Goal: Information Seeking & Learning: Learn about a topic

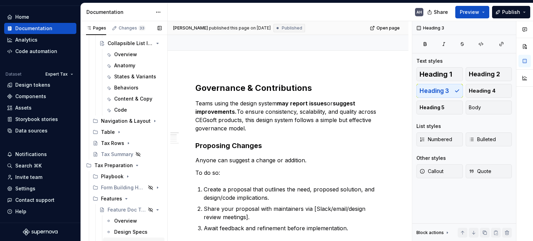
scroll to position [501, 0]
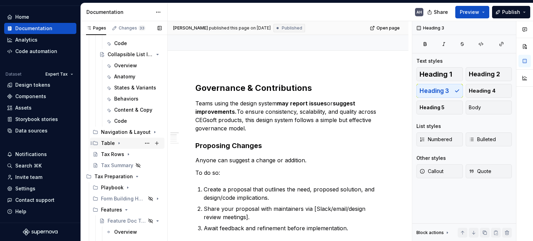
click at [111, 143] on div "Table" at bounding box center [108, 143] width 14 height 7
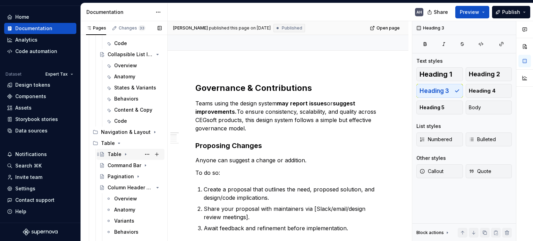
click at [112, 155] on div "Table" at bounding box center [115, 154] width 14 height 7
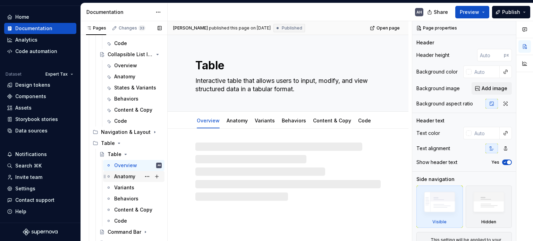
click at [121, 177] on div "Anatomy" at bounding box center [124, 176] width 21 height 7
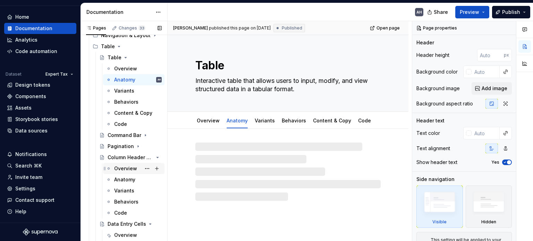
scroll to position [605, 0]
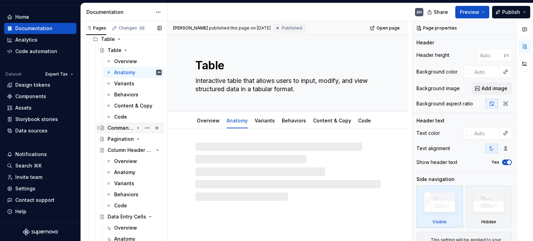
click at [115, 129] on div "Command Bar" at bounding box center [121, 128] width 26 height 7
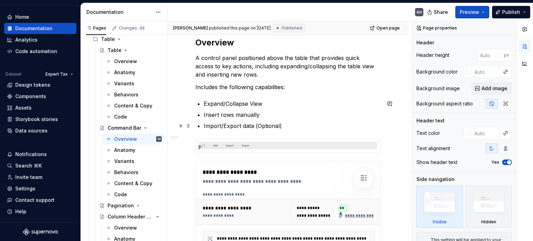
scroll to position [104, 0]
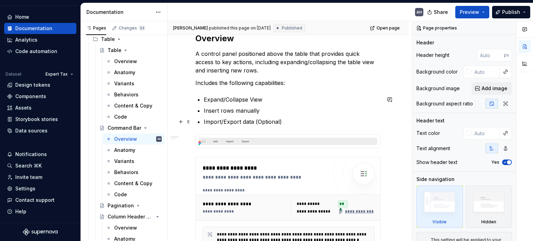
click at [311, 118] on p "Import/Export data (Optional)" at bounding box center [292, 122] width 177 height 8
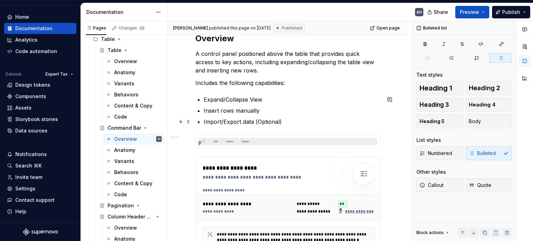
click at [239, 119] on p "Import/Export data (Optional)" at bounding box center [292, 122] width 177 height 8
click at [289, 120] on p "Import/Export data (Optional)" at bounding box center [292, 122] width 177 height 8
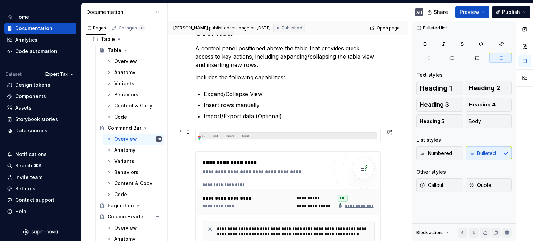
scroll to position [69, 0]
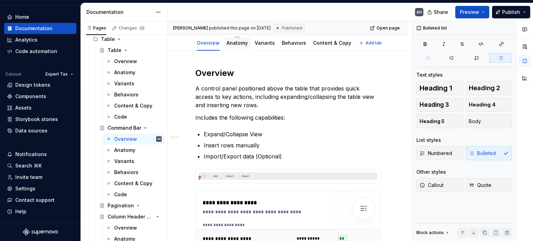
click at [235, 47] on div "Anatomy" at bounding box center [237, 42] width 27 height 11
click at [239, 43] on link "Anatomy" at bounding box center [237, 43] width 21 height 6
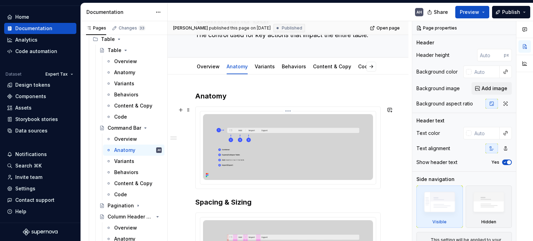
scroll to position [40, 0]
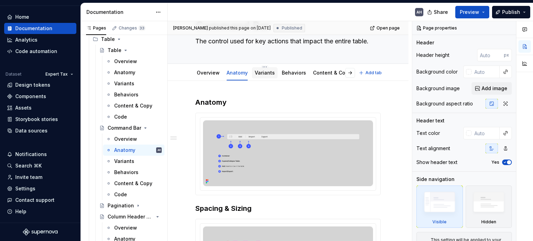
click at [260, 74] on link "Variants" at bounding box center [265, 73] width 20 height 6
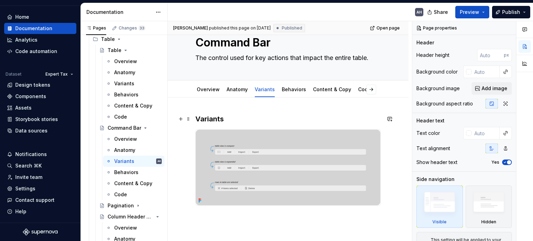
scroll to position [35, 0]
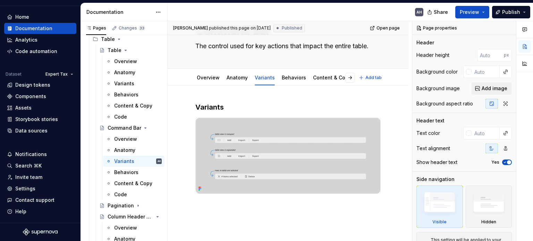
type textarea "*"
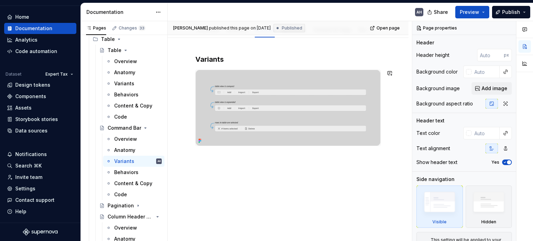
scroll to position [84, 0]
click at [234, 169] on div "Angélica Hernández Ramos published this page on August 7, 2025 Published Open p…" at bounding box center [290, 131] width 244 height 220
click at [206, 156] on p at bounding box center [287, 157] width 185 height 8
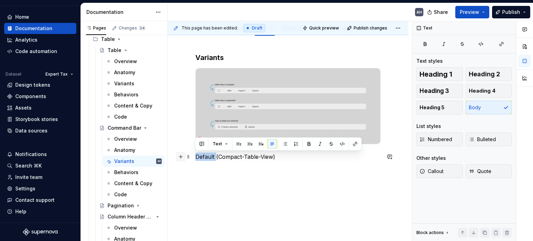
drag, startPoint x: 215, startPoint y: 156, endPoint x: 179, endPoint y: 160, distance: 36.9
click at [195, 160] on div "Variants Default (Compact-Table-View)" at bounding box center [287, 117] width 185 height 129
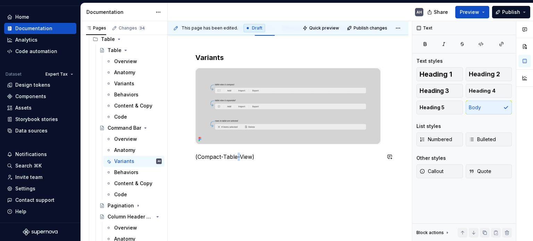
click at [239, 153] on p "(Compact-Table-View)" at bounding box center [287, 157] width 185 height 8
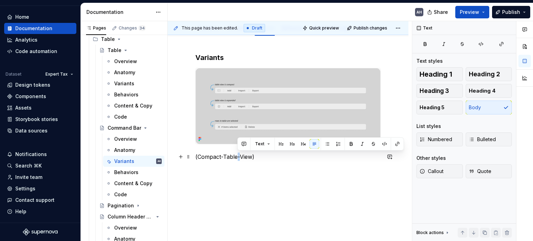
click at [239, 153] on p "(Compact-Table-View)" at bounding box center [287, 157] width 185 height 8
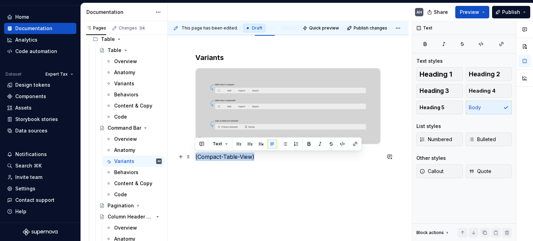
click at [239, 153] on p "(Compact-Table-View)" at bounding box center [287, 157] width 185 height 8
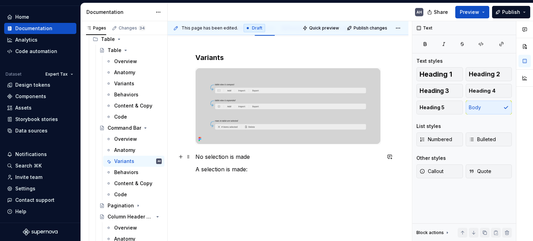
click at [254, 159] on p "No selection is made" at bounding box center [287, 157] width 185 height 8
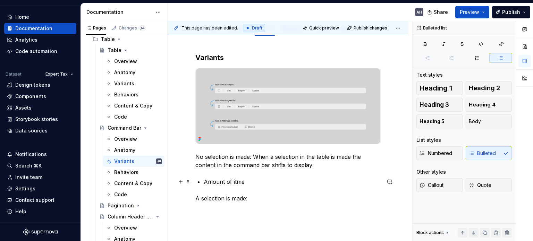
click at [204, 183] on p "Amount of itme" at bounding box center [292, 182] width 177 height 8
click at [241, 194] on p "Amount of itme" at bounding box center [292, 193] width 177 height 8
click at [242, 179] on p "Deselect Button" at bounding box center [292, 182] width 177 height 8
click at [245, 180] on p "Deselect Button" at bounding box center [292, 182] width 177 height 8
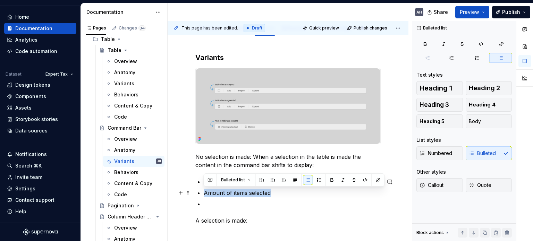
drag, startPoint x: 275, startPoint y: 194, endPoint x: 196, endPoint y: 195, distance: 78.8
click at [196, 195] on div "Variants No selection is made: When a selection in the table is made the conten…" at bounding box center [287, 145] width 185 height 185
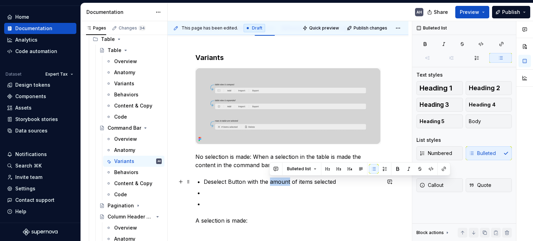
drag, startPoint x: 269, startPoint y: 181, endPoint x: 289, endPoint y: 179, distance: 19.6
click at [289, 179] on p "Deselect Button with the amount of items selected" at bounding box center [292, 182] width 177 height 8
click at [430, 169] on button "button" at bounding box center [431, 169] width 10 height 10
click at [229, 194] on p at bounding box center [292, 193] width 177 height 8
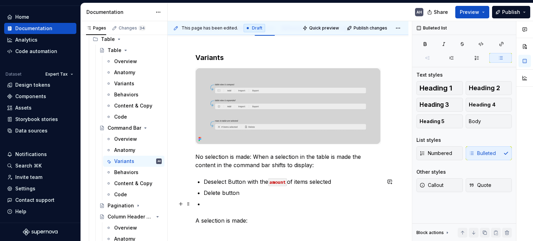
click at [223, 205] on p at bounding box center [292, 204] width 177 height 8
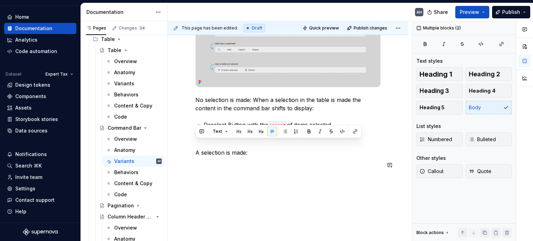
scroll to position [150, 0]
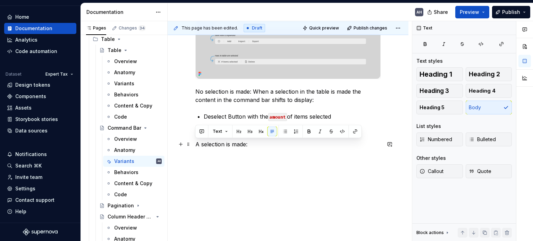
drag, startPoint x: 257, startPoint y: 212, endPoint x: 194, endPoint y: 144, distance: 92.8
click at [194, 144] on div "Variants No selection is made: When a selection in the table is made the conten…" at bounding box center [288, 106] width 241 height 271
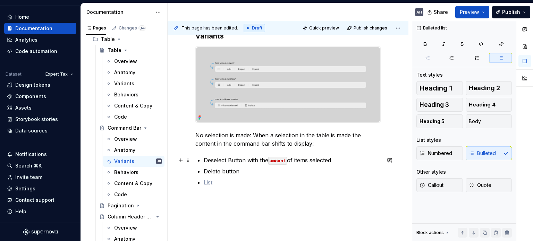
scroll to position [113, 0]
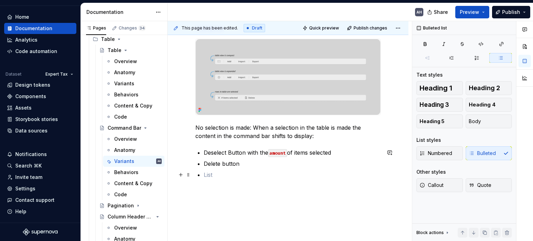
click at [218, 176] on p at bounding box center [292, 175] width 177 height 8
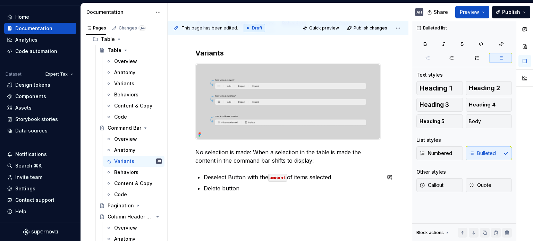
scroll to position [79, 0]
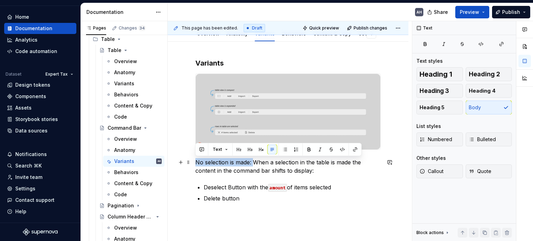
drag, startPoint x: 253, startPoint y: 162, endPoint x: 195, endPoint y: 161, distance: 57.9
click at [195, 161] on p "No selection is made: When a selection in the table is made the content in the …" at bounding box center [287, 166] width 185 height 17
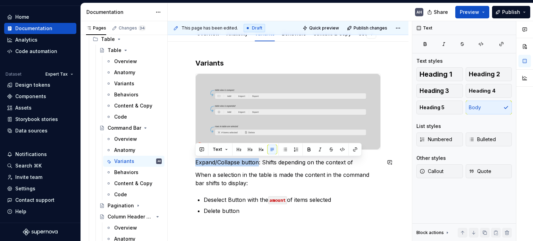
drag, startPoint x: 257, startPoint y: 162, endPoint x: 193, endPoint y: 165, distance: 64.6
click at [193, 165] on div "Variants Expand/Collapse button: Shifts depending on the context of When a sele…" at bounding box center [288, 177] width 241 height 271
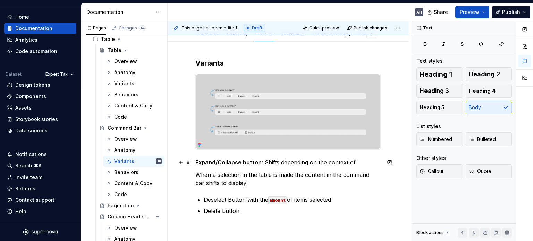
click at [270, 162] on p "Expand/Collapse button : Shifts depending on the context of" at bounding box center [287, 162] width 185 height 8
click at [336, 161] on p "Expand/Collapse button : Shifts depending on the context of" at bounding box center [287, 162] width 185 height 8
click at [349, 160] on p "Expand/Collapse button : Shifts depending on the context of" at bounding box center [287, 162] width 185 height 8
click at [357, 161] on p "Expand/Collapse button : Shifts depending on the context of" at bounding box center [287, 162] width 185 height 8
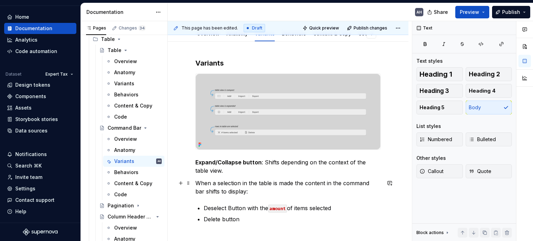
click at [197, 183] on p "When a selection in the table is made the content in the command bar shifts to …" at bounding box center [287, 187] width 185 height 17
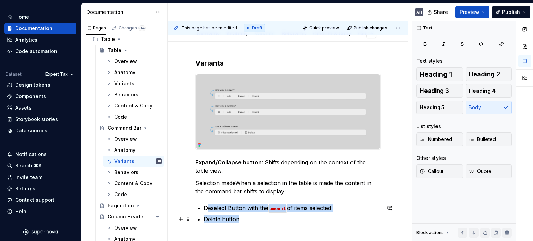
scroll to position [90, 0]
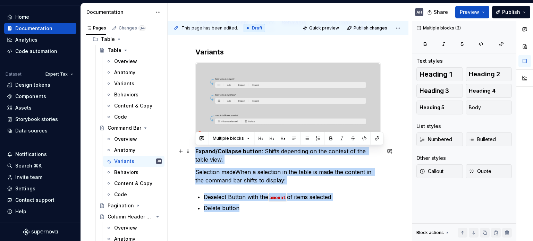
drag, startPoint x: 241, startPoint y: 221, endPoint x: 193, endPoint y: 152, distance: 84.3
click at [193, 152] on div "Variants Expand/Collapse button : Shifts depending on the context of the table …" at bounding box center [288, 170] width 241 height 279
copy div "Expand/Collapse button : Shifts depending on the context of the table view. Sel…"
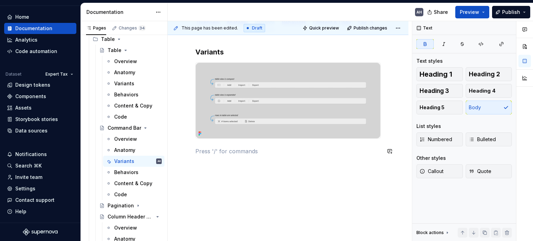
scroll to position [0, 0]
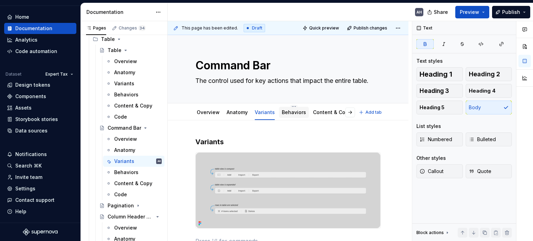
click at [295, 111] on link "Behaviors" at bounding box center [294, 112] width 24 height 6
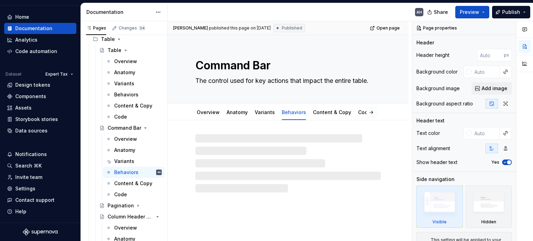
type textarea "*"
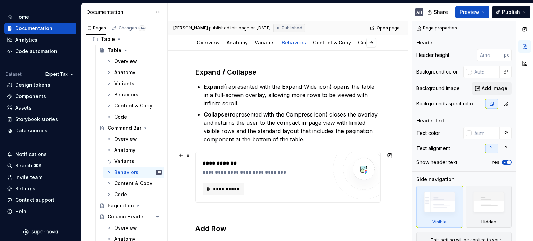
scroll to position [104, 0]
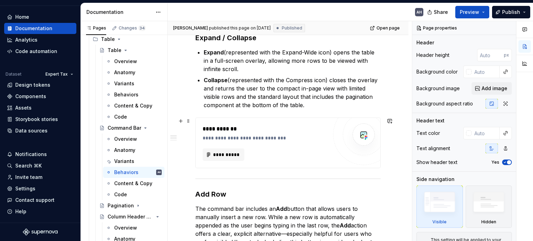
click at [283, 131] on div "**********" at bounding box center [265, 129] width 125 height 8
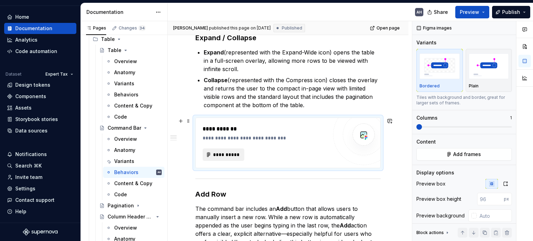
click at [218, 154] on span "**********" at bounding box center [226, 154] width 27 height 7
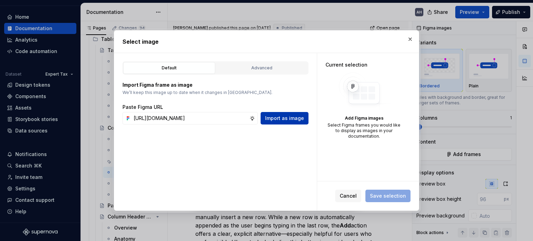
scroll to position [0, 212]
type input "https://www.figma.com/design/sXgWr4DmDXOOo84QCxoaGK/Tax-Framework-Components?no…"
click at [283, 119] on span "Import as image" at bounding box center [284, 118] width 39 height 7
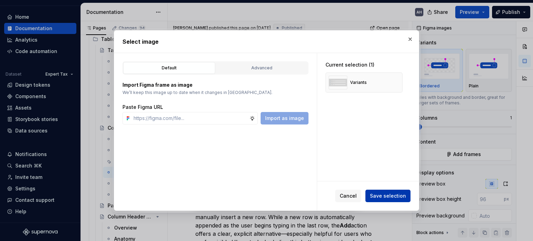
click at [383, 195] on span "Save selection" at bounding box center [388, 196] width 36 height 7
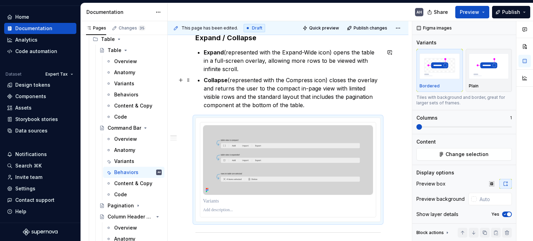
type textarea "*"
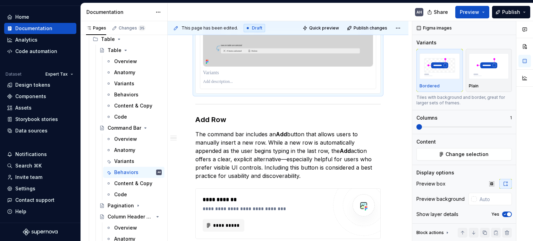
scroll to position [208, 0]
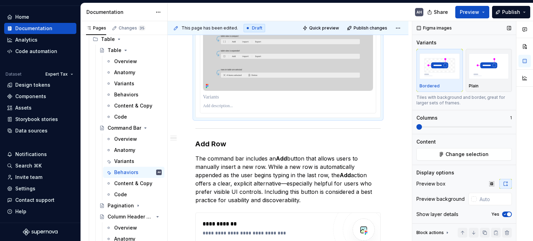
click at [502, 214] on icon "button" at bounding box center [505, 214] width 6 height 4
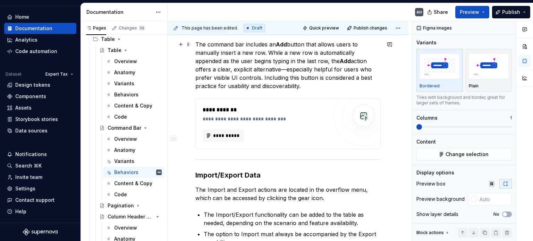
scroll to position [270, 0]
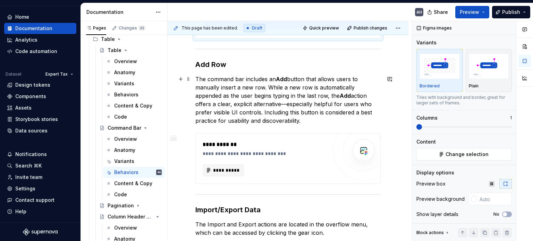
click at [268, 87] on p "The command bar includes an Add button that allows users to manually insert a n…" at bounding box center [287, 100] width 185 height 50
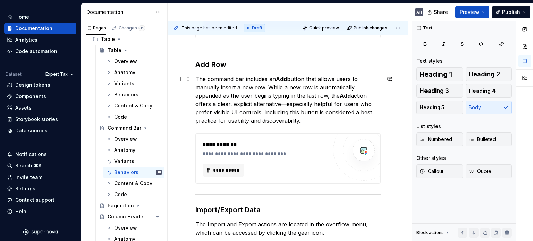
click at [215, 95] on p "The command bar includes an Add button that allows users to manually insert a n…" at bounding box center [287, 100] width 185 height 50
click at [329, 96] on p "The command bar includes an Add button that allows users to manually insert a n…" at bounding box center [287, 100] width 185 height 50
click at [266, 87] on p "The command bar includes an Add button that allows users to manually insert a n…" at bounding box center [287, 100] width 185 height 50
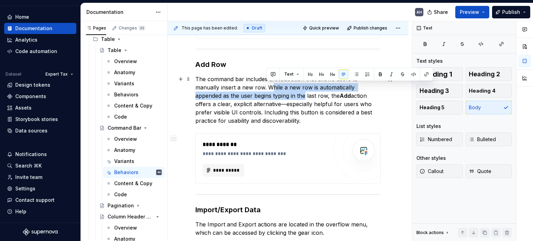
drag, startPoint x: 268, startPoint y: 86, endPoint x: 302, endPoint y: 96, distance: 35.9
click at [302, 96] on p "The command bar includes an Add button that allows users to manually insert a n…" at bounding box center [287, 100] width 185 height 50
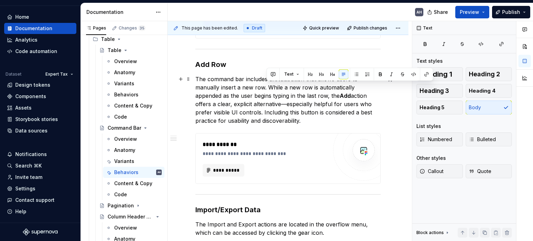
click at [306, 95] on p "The command bar includes an Add button that allows users to manually insert a n…" at bounding box center [287, 100] width 185 height 50
click at [285, 87] on p "The command bar includes an Add button that allows users to manually insert a n…" at bounding box center [287, 100] width 185 height 50
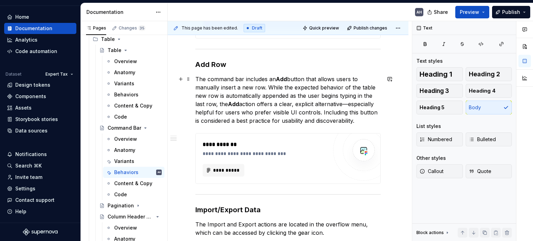
click at [371, 87] on p "The command bar includes an Add button that allows users to manually insert a n…" at bounding box center [287, 100] width 185 height 50
click at [366, 87] on p "The command bar includes an Add button that allows users to manually insert a n…" at bounding box center [287, 100] width 185 height 50
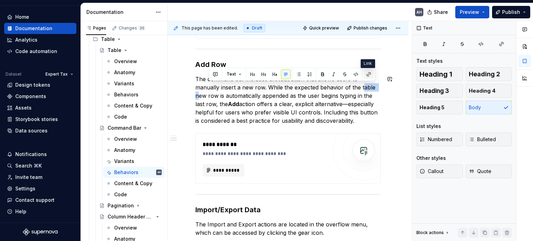
click at [366, 73] on button "button" at bounding box center [369, 74] width 10 height 10
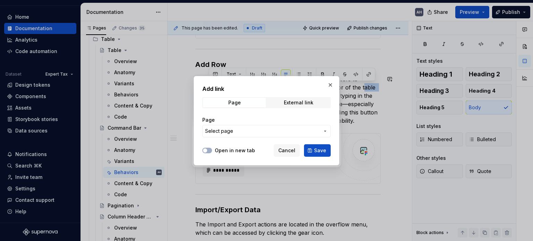
click at [272, 129] on span "Select page" at bounding box center [262, 131] width 114 height 7
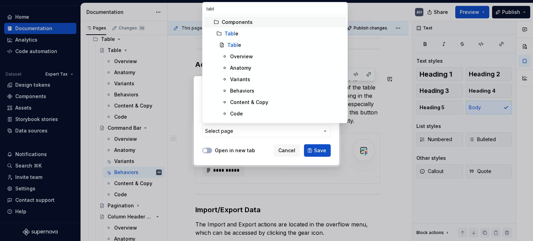
type input "table"
click at [249, 47] on div "Table" at bounding box center [285, 45] width 116 height 7
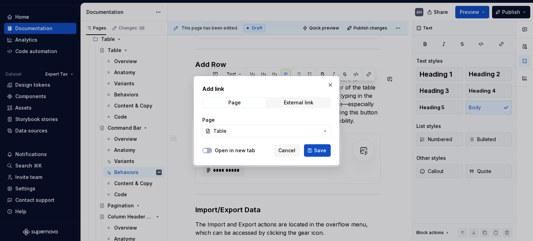
click at [317, 148] on span "Save" at bounding box center [320, 150] width 12 height 7
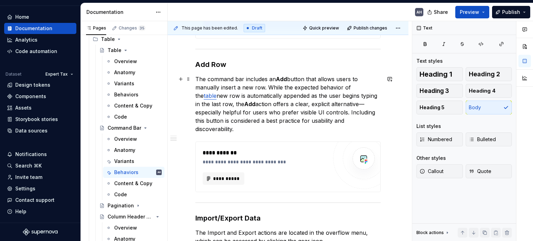
click at [218, 95] on p "The command bar includes an Add button that allows users to manually insert a n…" at bounding box center [287, 104] width 185 height 58
click at [201, 95] on p "The command bar includes an Add button that allows users to manually insert a n…" at bounding box center [287, 104] width 185 height 58
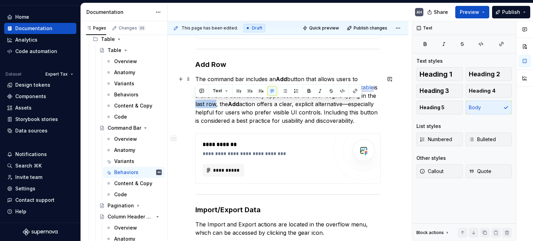
drag, startPoint x: 215, startPoint y: 104, endPoint x: 192, endPoint y: 103, distance: 23.3
click at [192, 103] on div "**********" at bounding box center [288, 147] width 241 height 592
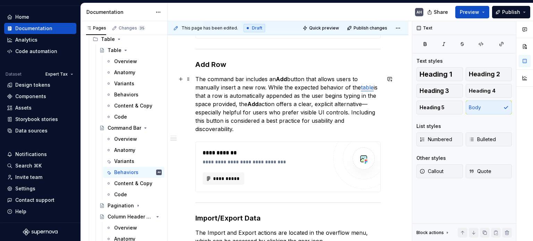
click at [279, 105] on p "The command bar includes an Add button that allows users to manually insert a n…" at bounding box center [287, 104] width 185 height 58
click at [242, 119] on p "The command bar includes an Add button that allows users to manually insert a n…" at bounding box center [287, 104] width 185 height 58
click at [277, 128] on p "The command bar includes an Add button that allows users to manually insert a n…" at bounding box center [287, 104] width 185 height 58
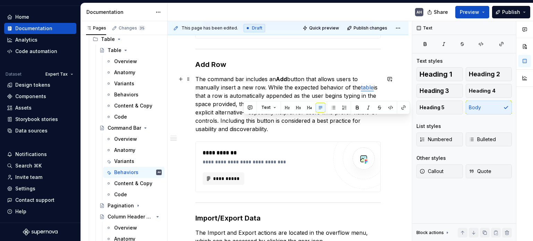
drag, startPoint x: 286, startPoint y: 127, endPoint x: 245, endPoint y: 122, distance: 41.6
click at [245, 122] on p "The command bar includes an Add button that allows users to manually insert a n…" at bounding box center [287, 104] width 185 height 58
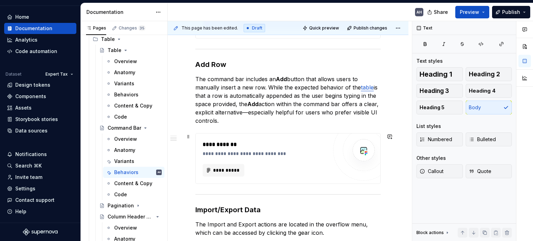
click at [296, 147] on div "**********" at bounding box center [265, 145] width 125 height 8
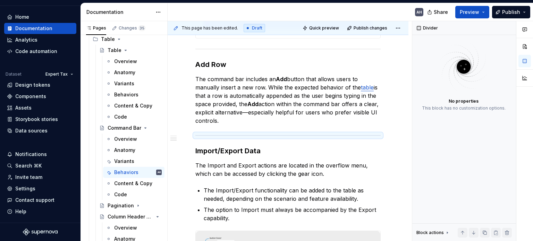
click at [260, 158] on div "Expand / Collapse Expand (represented with the Expand-Wide icon) opens the tabl…" at bounding box center [287, 85] width 185 height 436
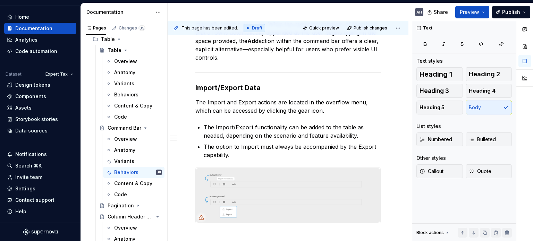
scroll to position [339, 0]
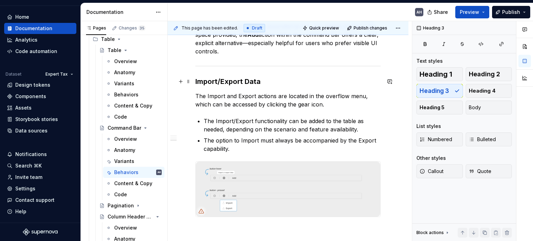
click at [274, 83] on h3 "Import/Export Data" at bounding box center [287, 82] width 185 height 10
click at [262, 97] on p "The Import and Export actions are located in the overflow menu, which can be ac…" at bounding box center [287, 100] width 185 height 17
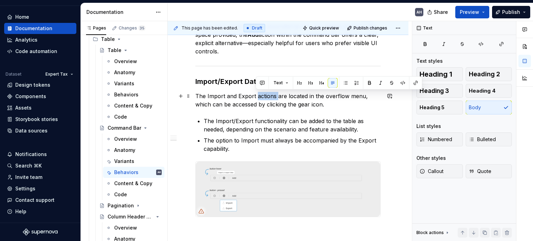
click at [262, 97] on p "The Import and Export actions are located in the overflow menu, which can be ac…" at bounding box center [287, 100] width 185 height 17
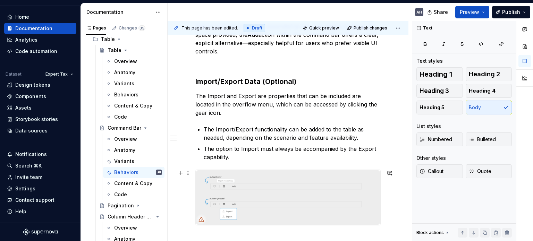
click at [255, 215] on img at bounding box center [288, 197] width 185 height 55
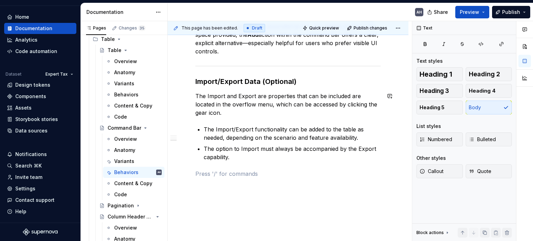
click at [370, 93] on p "The Import and Export are properties that can be included are located in the ov…" at bounding box center [287, 104] width 185 height 25
click at [364, 93] on p "The Import and Export are properties that can be included are located in the ov…" at bounding box center [287, 104] width 185 height 25
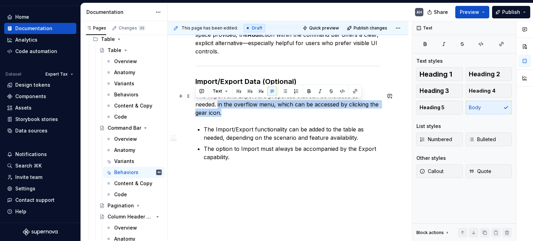
drag, startPoint x: 207, startPoint y: 110, endPoint x: 192, endPoint y: 104, distance: 16.7
click at [192, 104] on div "Expand / Collapse Expand (represented with the Expand-Wide icon) opens the tabl…" at bounding box center [288, 19] width 241 height 477
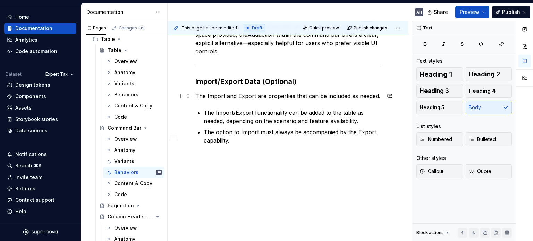
click at [379, 96] on p "The Import and Export are properties that can be included as needed." at bounding box center [287, 96] width 185 height 8
click at [379, 95] on p "The Import and Export are properties that can be included as needed." at bounding box center [287, 96] width 185 height 8
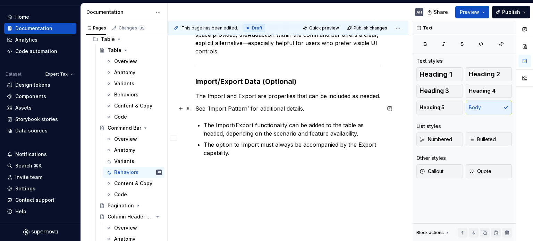
click at [196, 111] on p "See ‘Import Pattern’ for additional details." at bounding box center [287, 108] width 185 height 8
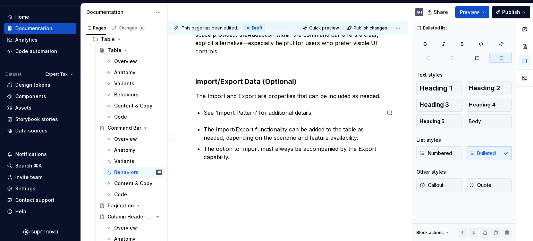
click at [317, 112] on p "See ‘Import Pattern’ for additional details." at bounding box center [292, 113] width 177 height 8
click at [205, 113] on p "See ‘Import Pattern’ for additional details." at bounding box center [292, 113] width 177 height 8
click at [204, 112] on p "See ‘Import Pattern’ for additional details." at bounding box center [292, 113] width 177 height 8
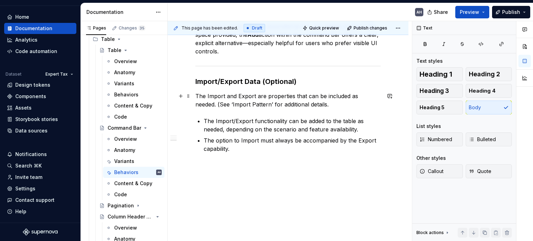
click at [203, 103] on p "The Import and Export are properties that can be included as needed. (See ‘Impo…" at bounding box center [287, 100] width 185 height 17
click at [311, 106] on p "The Import and Export are properties that can be included as needed. (Visit ‘Im…" at bounding box center [287, 100] width 185 height 17
click at [194, 103] on div "Expand / Collapse Expand (represented with the Expand-Wide icon) opens the tabl…" at bounding box center [288, 15] width 241 height 469
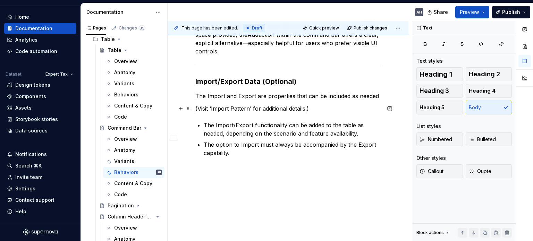
click at [313, 108] on p "(Visit ‘Import Pattern’ for additional details.)" at bounding box center [287, 108] width 185 height 8
type textarea "*"
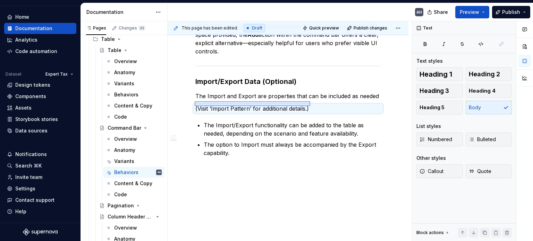
drag, startPoint x: 195, startPoint y: 106, endPoint x: 318, endPoint y: 101, distance: 123.3
click at [318, 101] on div "This page has been edited. Draft Quick preview Publish changes Command Bar The …" at bounding box center [290, 131] width 244 height 220
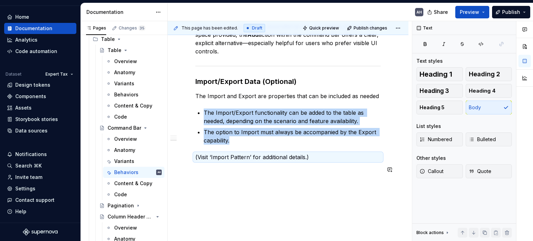
click at [216, 183] on div "Expand / Collapse Expand (represented with the Expand-Wide icon) opens the tabl…" at bounding box center [288, 17] width 241 height 473
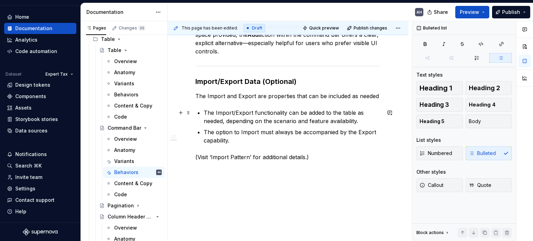
click at [247, 114] on p "The Import/Export functionality can be added to the table as needed, depending …" at bounding box center [292, 117] width 177 height 17
click at [288, 112] on p "The Import/Export functionality can be added to the table as needed, depending …" at bounding box center [292, 117] width 177 height 17
click at [390, 157] on button "button" at bounding box center [390, 157] width 10 height 10
click at [290, 179] on icon "Mention someone" at bounding box center [291, 179] width 7 height 7
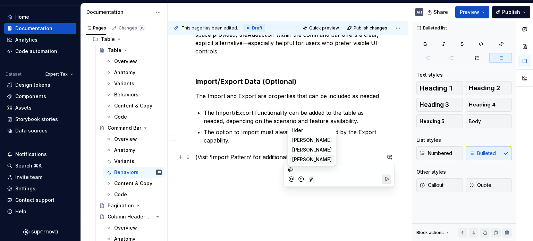
click at [301, 161] on span "Angélica Hernández Ramos" at bounding box center [312, 159] width 40 height 7
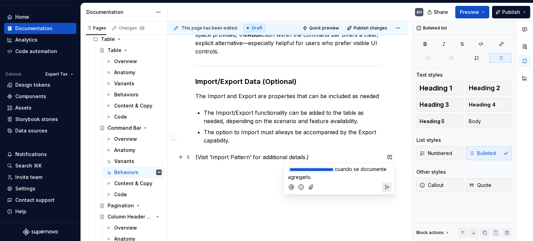
click at [387, 190] on button "Send" at bounding box center [386, 187] width 9 height 9
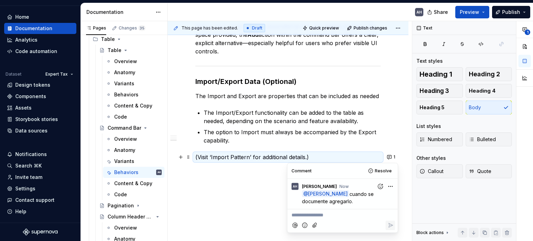
click at [257, 140] on p "The option to Import must always be accompanied by the Export capability." at bounding box center [292, 136] width 177 height 17
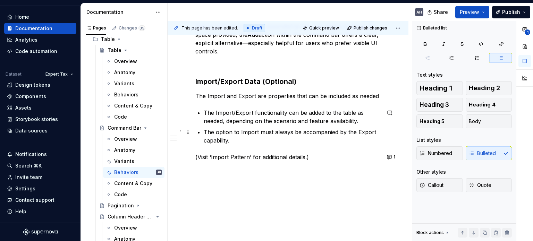
click at [238, 128] on p "The option to Import must always be accompanied by the Export capability." at bounding box center [292, 136] width 177 height 17
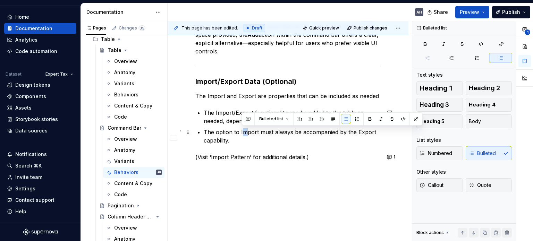
click at [244, 133] on p "The option to Import must always be accompanied by the Export capability." at bounding box center [292, 136] width 177 height 17
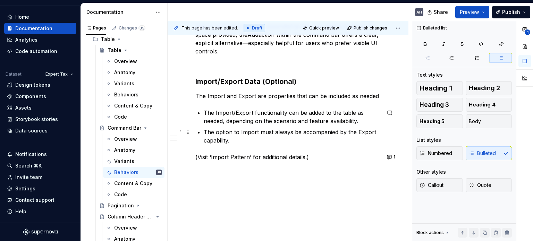
click at [287, 134] on p "The option to Import must always be accompanied by the Export capability." at bounding box center [292, 136] width 177 height 17
click at [249, 141] on p "The option to Import must always be accompanied by the Export capability." at bounding box center [292, 136] width 177 height 17
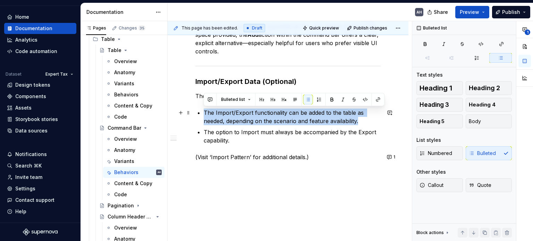
drag, startPoint x: 359, startPoint y: 121, endPoint x: 200, endPoint y: 112, distance: 159.8
click at [204, 112] on li "The Import/Export functionality can be added to the table as needed, depending …" at bounding box center [292, 117] width 177 height 17
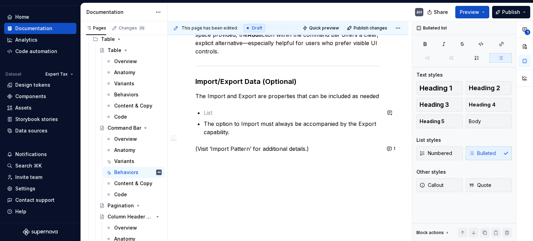
scroll to position [332, 0]
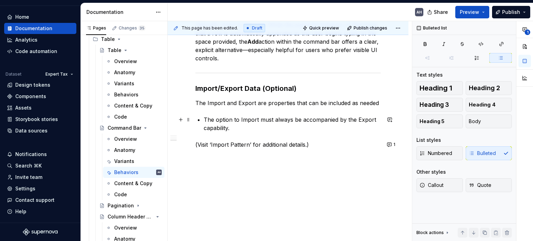
click at [232, 128] on p "The option to Import must always be accompanied by the Export capability." at bounding box center [292, 124] width 177 height 17
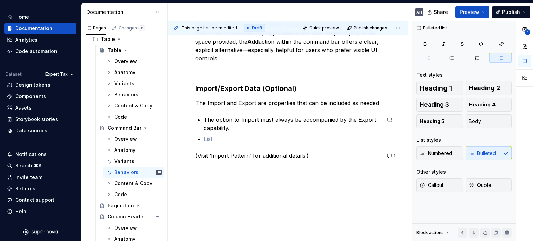
scroll to position [339, 0]
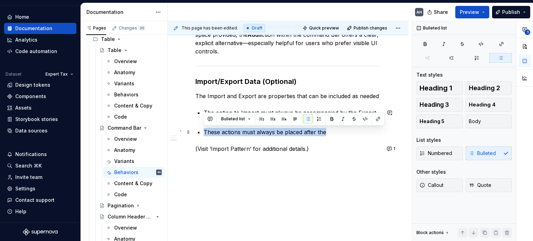
drag, startPoint x: 324, startPoint y: 134, endPoint x: 197, endPoint y: 133, distance: 127.3
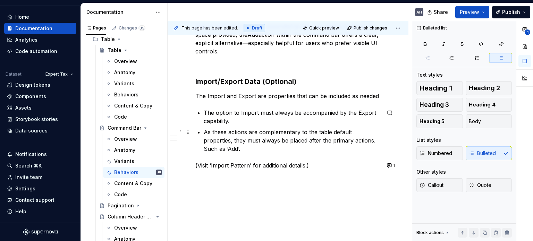
click at [246, 147] on p "As these actions are complementary to the table default properties, they must a…" at bounding box center [292, 140] width 177 height 25
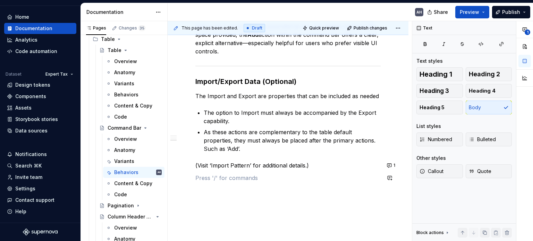
click at [237, 130] on p "As these actions are complementary to the table default properties, they must a…" at bounding box center [292, 140] width 177 height 25
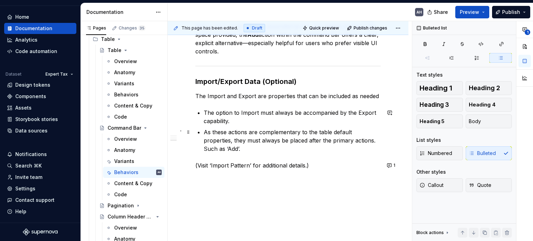
click at [296, 126] on ul "The option to Import must always be accompanied by the Export capability. As th…" at bounding box center [292, 131] width 177 height 44
click at [296, 138] on p "As these actions are complementary to the table default properties, they must a…" at bounding box center [292, 140] width 177 height 25
click at [232, 131] on p "As these actions are complementary to the table default properties, they must a…" at bounding box center [292, 140] width 177 height 25
click at [354, 130] on p "As these actions are complementary to the table default properties, they must a…" at bounding box center [292, 140] width 177 height 25
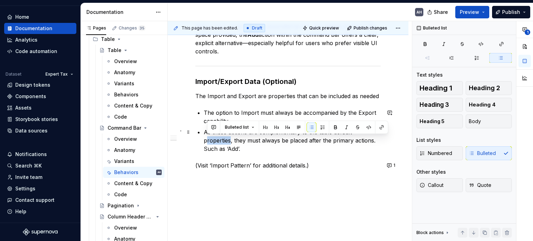
drag, startPoint x: 230, startPoint y: 140, endPoint x: 207, endPoint y: 140, distance: 23.2
click at [207, 140] on p "As these actions are complementary to the table default properties, they must a…" at bounding box center [292, 140] width 177 height 25
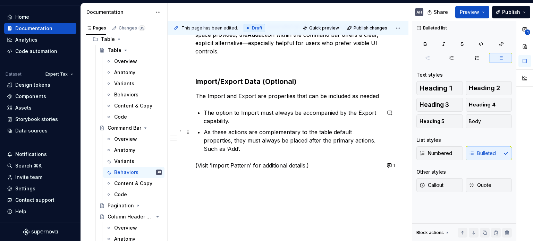
click at [256, 145] on p "As these actions are complementary to the table default properties, they must a…" at bounding box center [292, 140] width 177 height 25
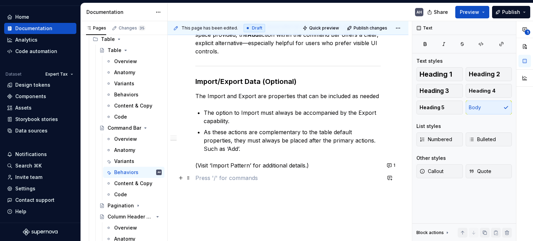
click at [247, 177] on p at bounding box center [287, 178] width 185 height 8
click at [336, 151] on p "As these actions are complementary to the table default properties, they must a…" at bounding box center [292, 140] width 177 height 25
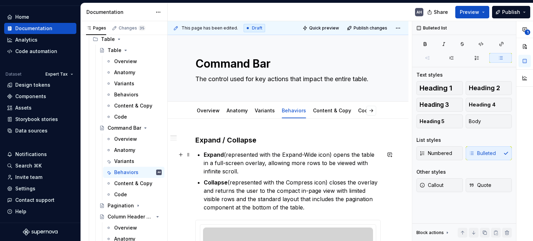
scroll to position [0, 0]
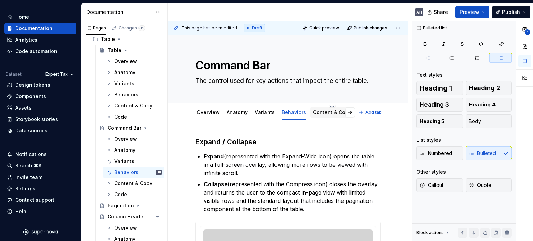
click at [319, 113] on link "Content & Copy" at bounding box center [332, 112] width 38 height 6
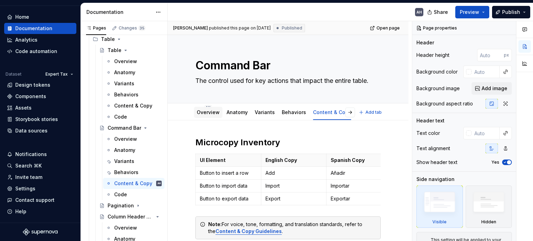
click at [203, 111] on link "Overview" at bounding box center [208, 112] width 23 height 6
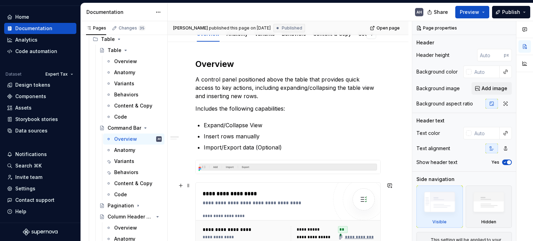
scroll to position [104, 0]
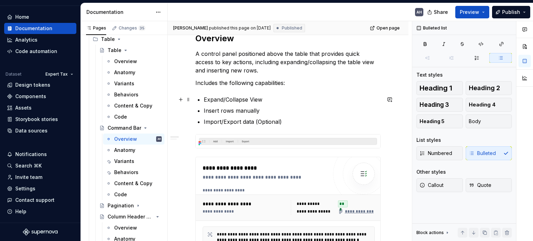
click at [270, 99] on p "Expand/Collapse View" at bounding box center [292, 99] width 177 height 8
click at [281, 112] on p "Insert rows manually" at bounding box center [292, 111] width 177 height 8
click at [205, 110] on p "Insert rows manually" at bounding box center [292, 111] width 177 height 8
click at [274, 110] on p "Insert rows manually" at bounding box center [292, 111] width 177 height 8
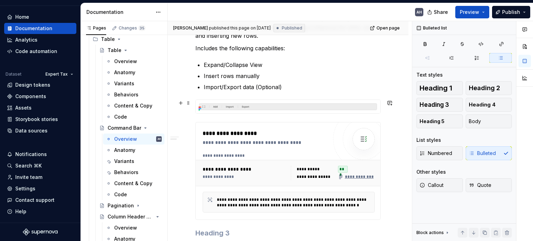
scroll to position [173, 0]
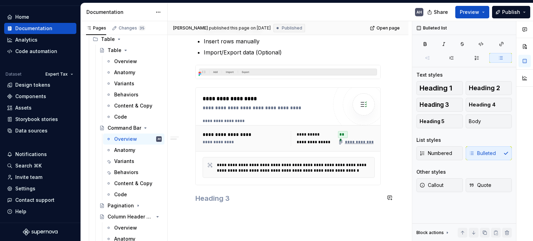
click at [227, 206] on div "**********" at bounding box center [287, 91] width 185 height 254
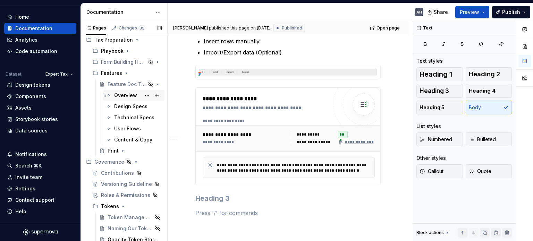
scroll to position [940, 0]
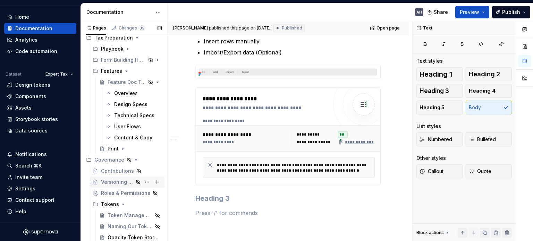
click at [114, 181] on div "Versioning Guideline" at bounding box center [117, 182] width 32 height 7
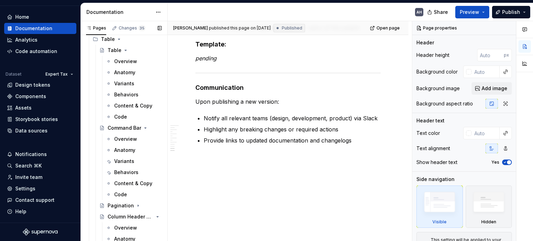
scroll to position [593, 0]
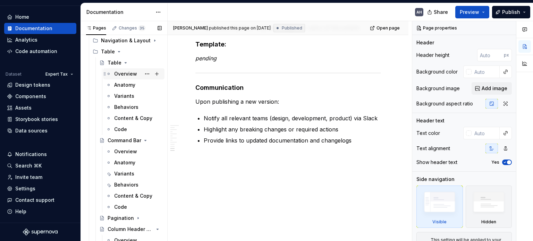
click at [125, 74] on div "Overview" at bounding box center [125, 73] width 23 height 7
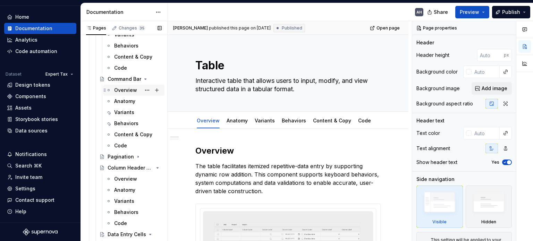
scroll to position [662, 0]
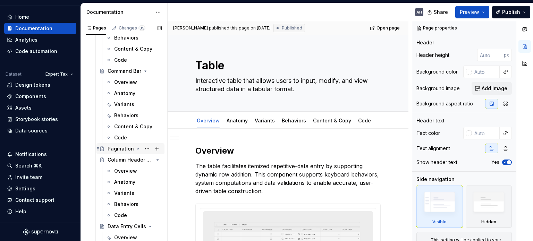
click at [121, 150] on div "Pagination" at bounding box center [121, 148] width 26 height 7
click at [122, 161] on div "Overview" at bounding box center [125, 159] width 23 height 7
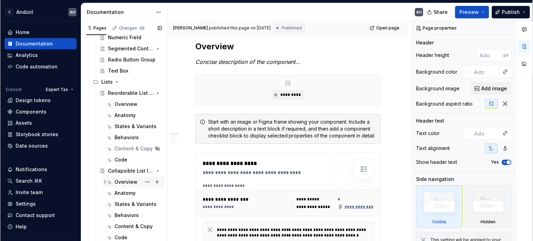
scroll to position [104, 0]
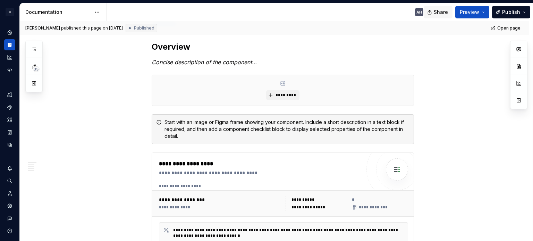
type textarea "*"
